Goal: Task Accomplishment & Management: Manage account settings

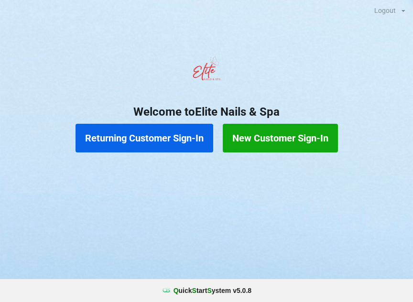
click at [182, 149] on button "Returning Customer Sign-In" at bounding box center [144, 138] width 138 height 29
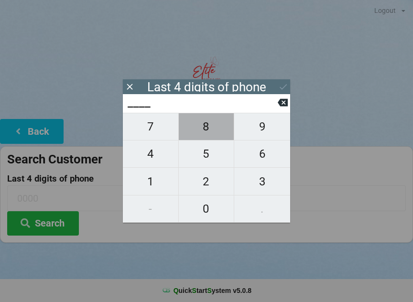
click at [212, 133] on span "8" at bounding box center [206, 127] width 55 height 20
type input "8___"
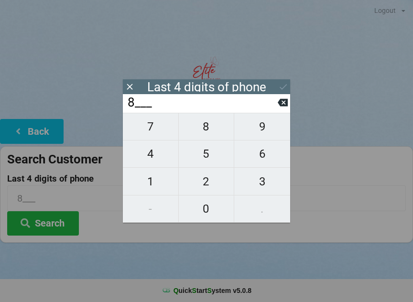
click at [151, 163] on span "4" at bounding box center [150, 154] width 55 height 20
type input "84__"
click at [208, 157] on span "5" at bounding box center [206, 154] width 55 height 20
type input "845_"
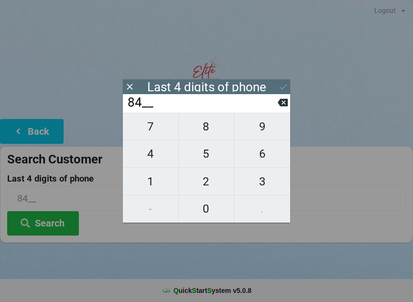
type input "845_"
click at [206, 168] on button "5" at bounding box center [207, 153] width 56 height 27
type input "8455"
click at [150, 164] on div "7 8 9 4 5 6 1 2 3 - 0 ." at bounding box center [206, 168] width 167 height 110
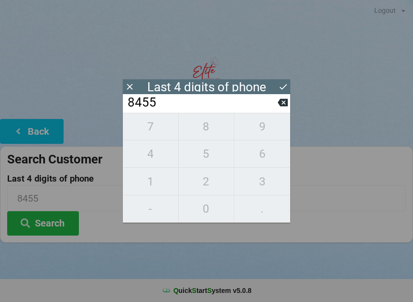
click at [279, 105] on icon at bounding box center [283, 103] width 10 height 8
click at [285, 107] on icon at bounding box center [283, 103] width 10 height 8
click at [281, 103] on icon at bounding box center [283, 103] width 10 height 8
click at [279, 102] on icon at bounding box center [283, 102] width 10 height 10
click at [154, 159] on span "4" at bounding box center [150, 154] width 55 height 20
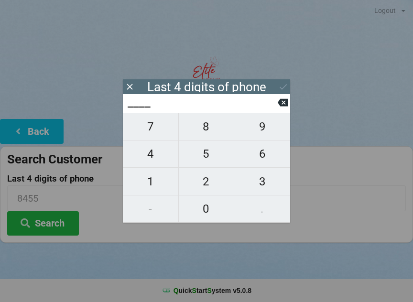
type input "4___"
click at [214, 212] on span "0" at bounding box center [206, 209] width 55 height 20
type input "40__"
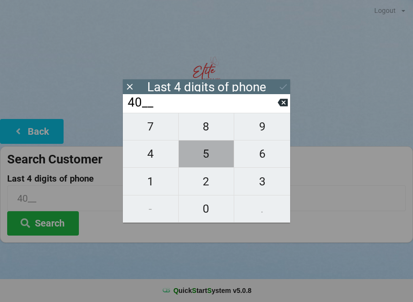
click at [209, 157] on span "5" at bounding box center [206, 154] width 55 height 20
type input "405_"
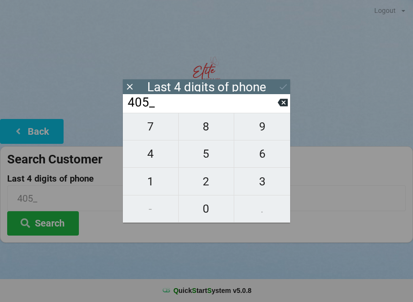
click at [211, 131] on span "8" at bounding box center [206, 127] width 55 height 20
type input "4058"
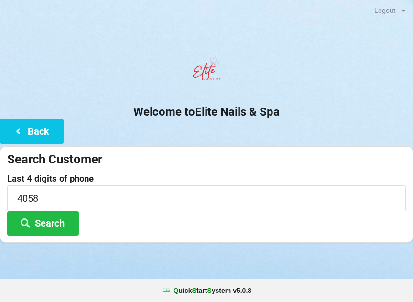
click at [175, 256] on div at bounding box center [206, 255] width 413 height 24
click at [58, 221] on button "Search" at bounding box center [43, 223] width 72 height 24
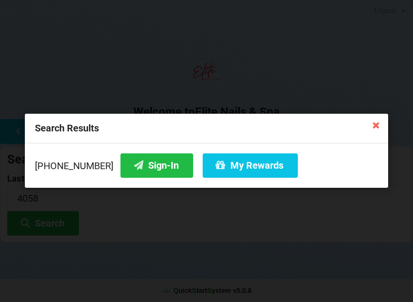
click at [232, 169] on button "My Rewards" at bounding box center [250, 165] width 95 height 24
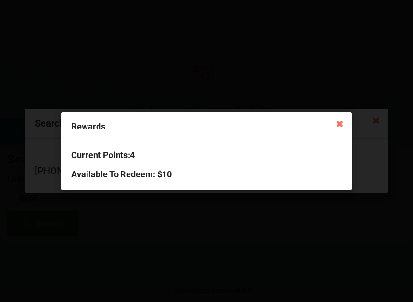
click at [337, 130] on icon at bounding box center [339, 123] width 15 height 15
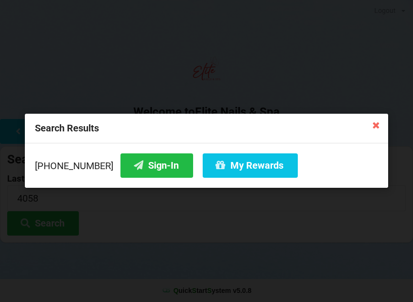
click at [146, 172] on button "Sign-In" at bounding box center [156, 165] width 73 height 24
